Goal: Transaction & Acquisition: Download file/media

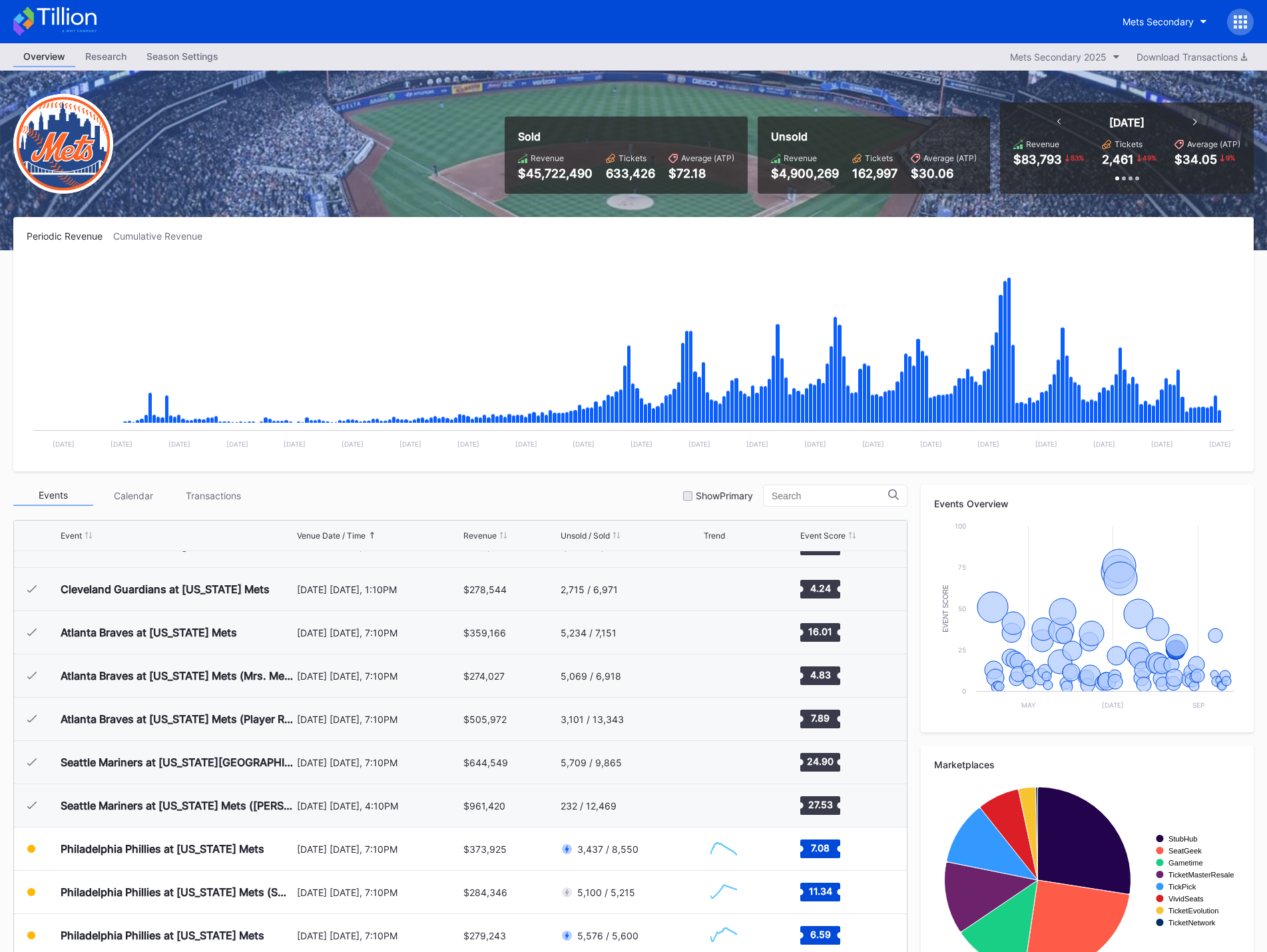
scroll to position [2560, 0]
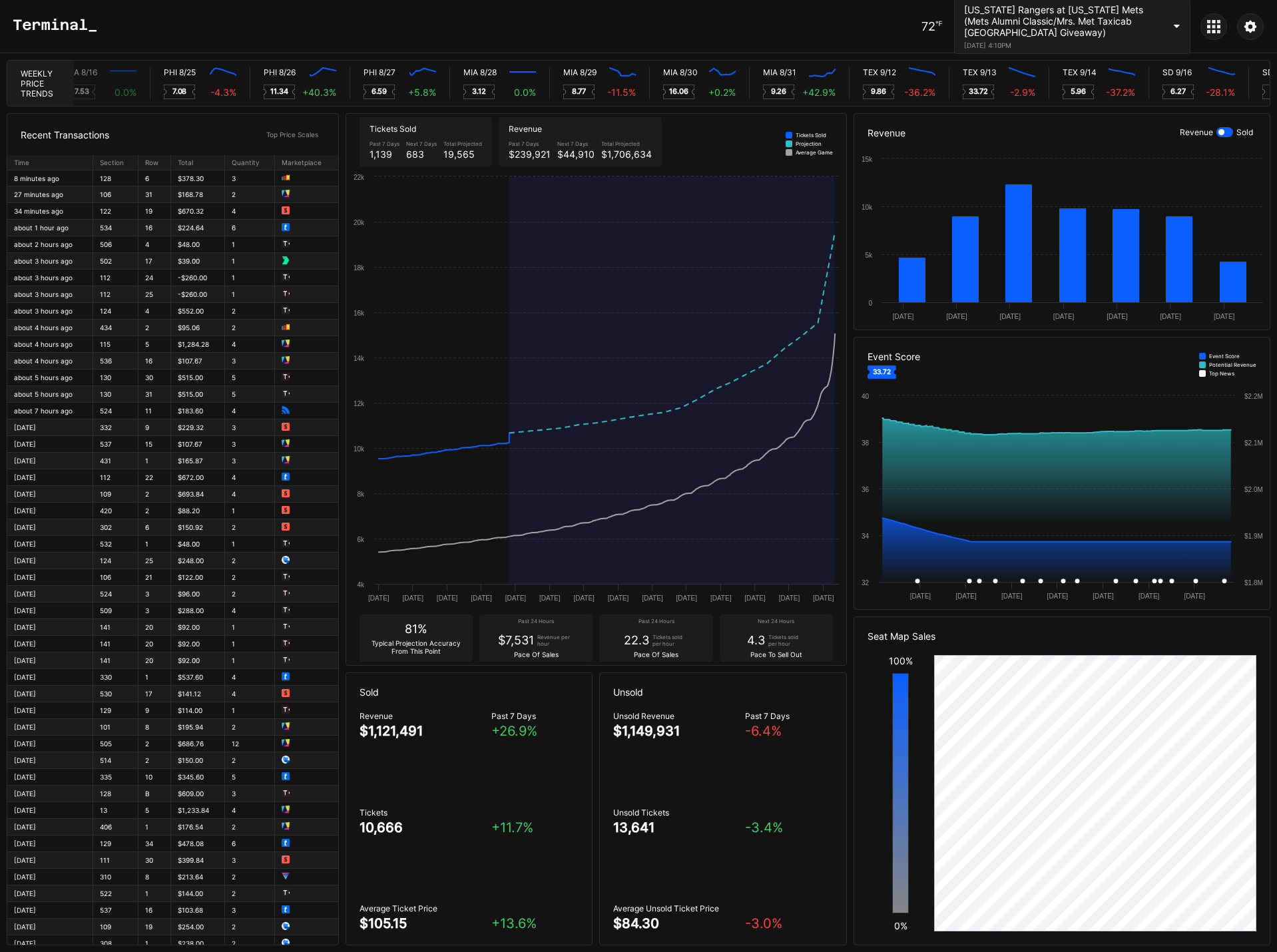
scroll to position [0, 6317]
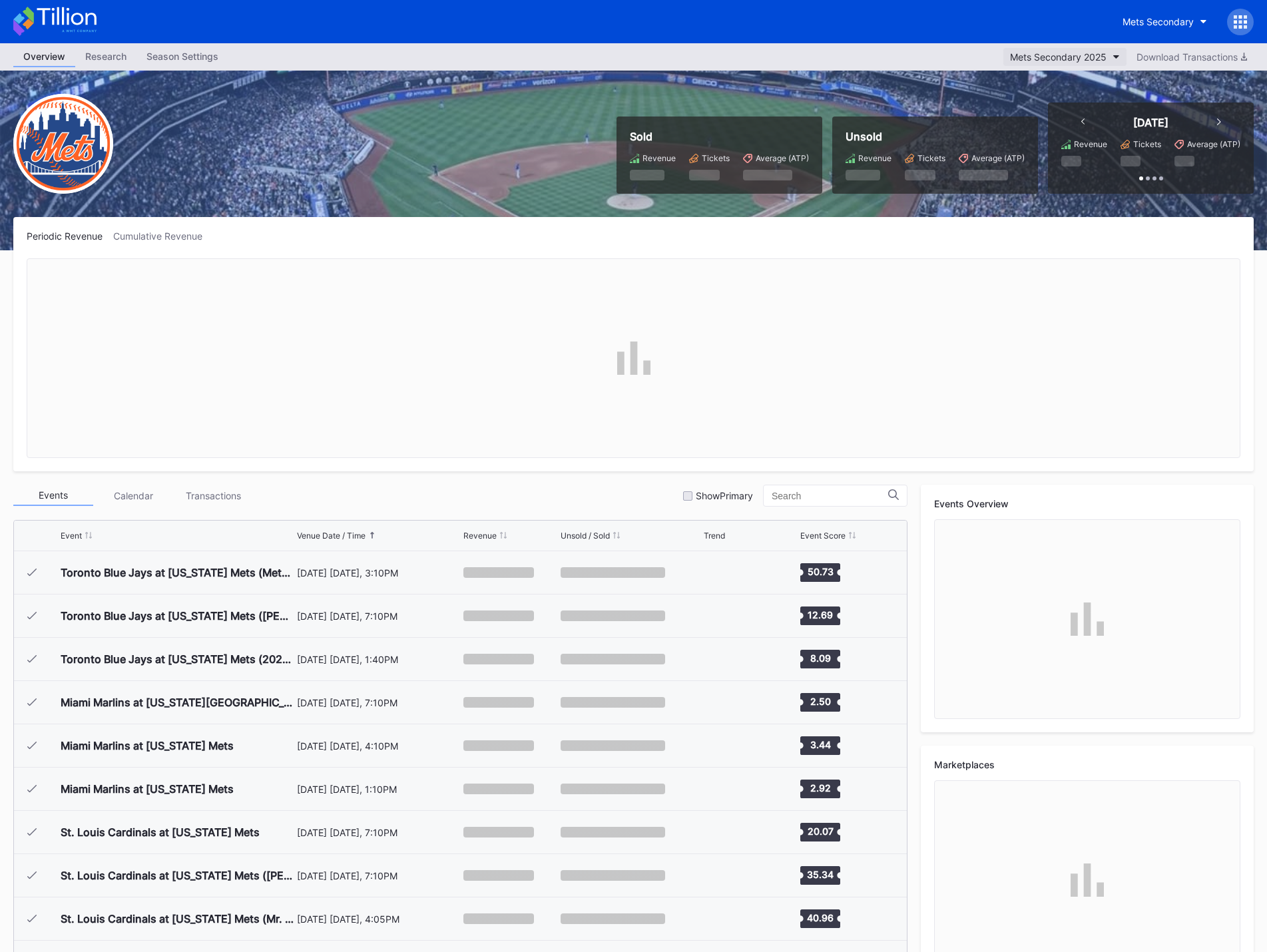
scroll to position [2769, 0]
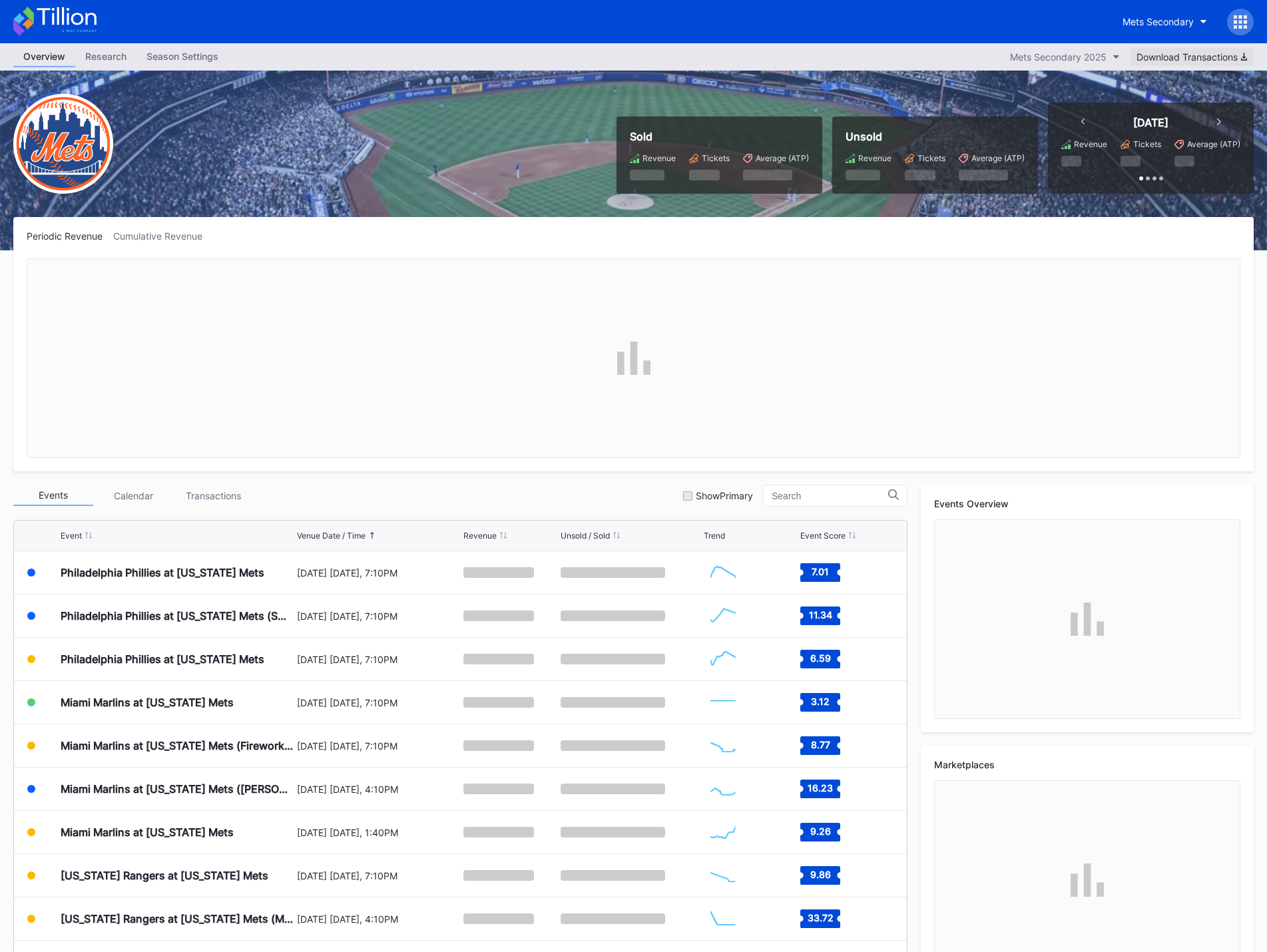
click at [1175, 54] on div "Download Transactions" at bounding box center [1192, 56] width 111 height 11
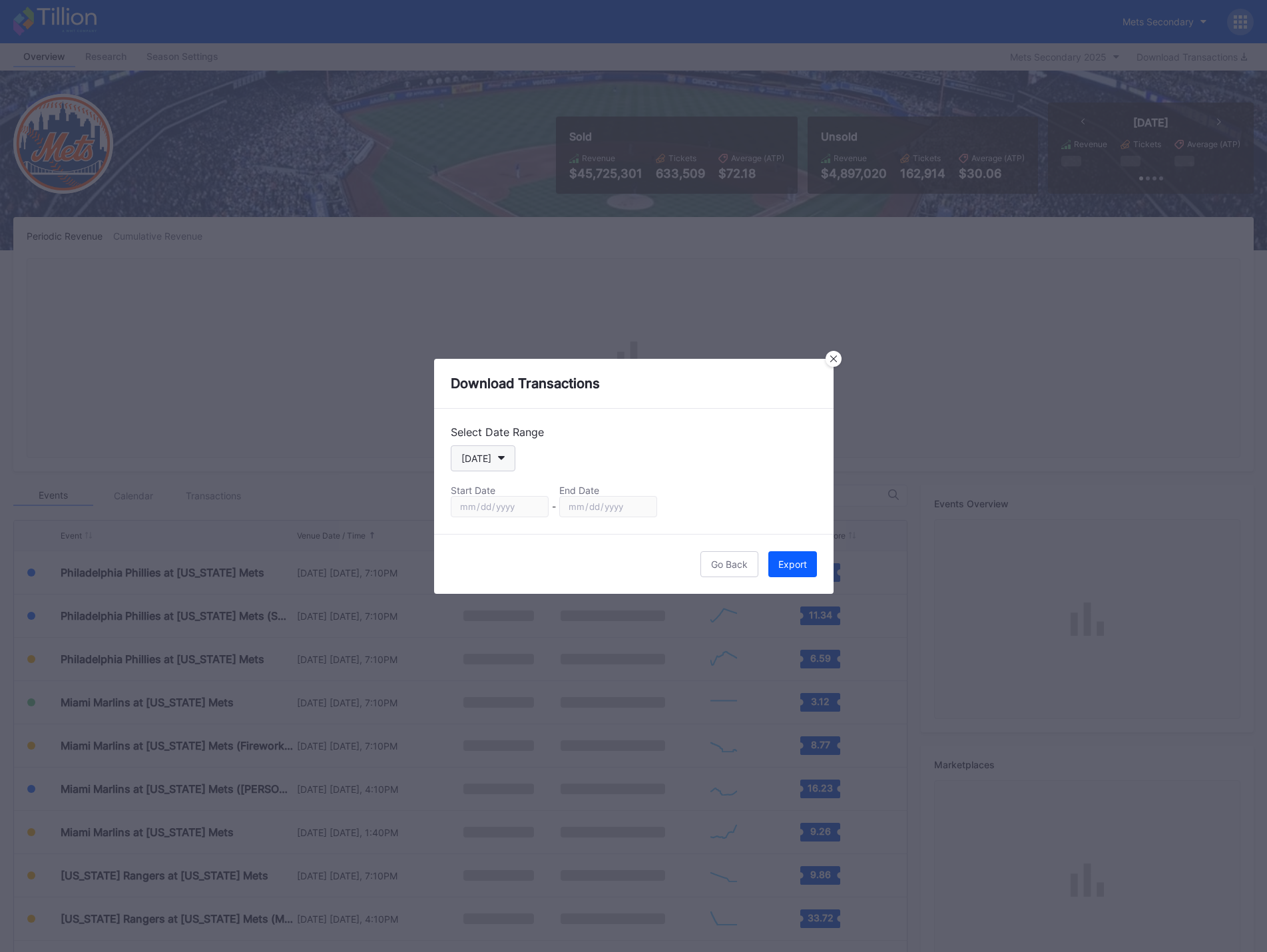
click at [506, 462] on button "[DATE]" at bounding box center [483, 458] width 64 height 26
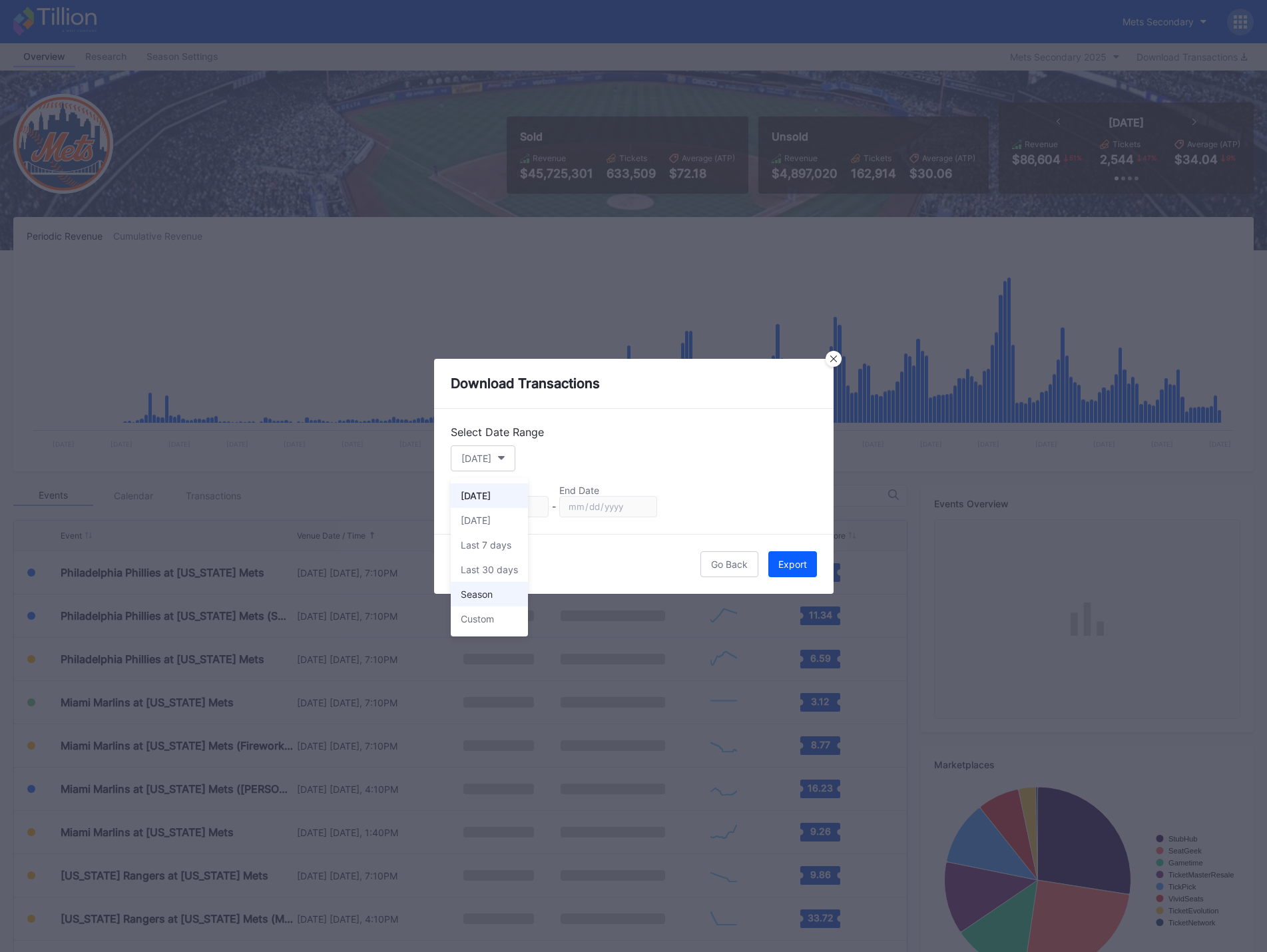
click at [487, 603] on div "Season" at bounding box center [490, 594] width 78 height 25
type input "[DATE]"
click at [506, 460] on button "Season" at bounding box center [484, 458] width 67 height 26
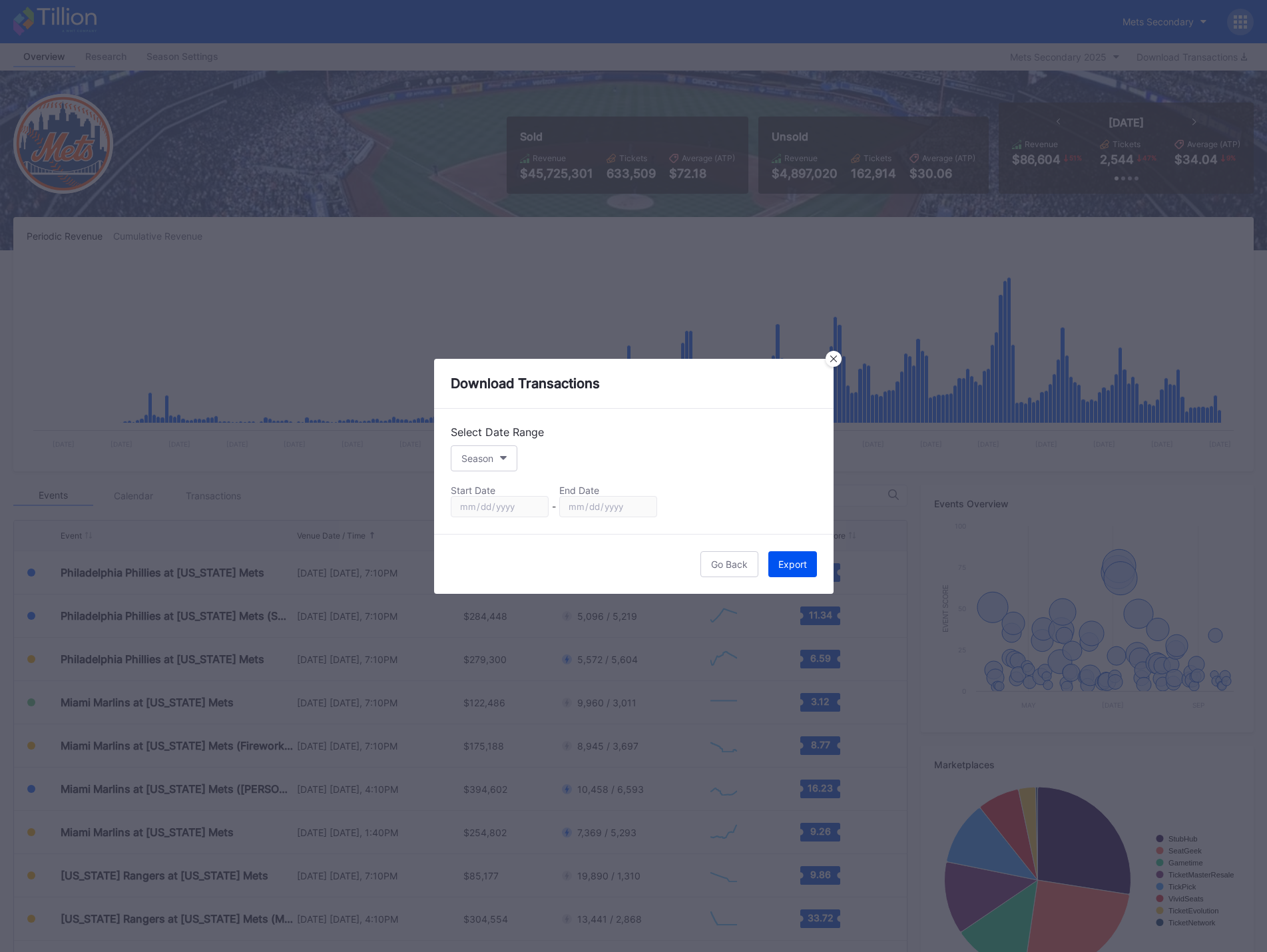
click at [801, 562] on div "Export" at bounding box center [792, 563] width 29 height 11
